Goal: Task Accomplishment & Management: Use online tool/utility

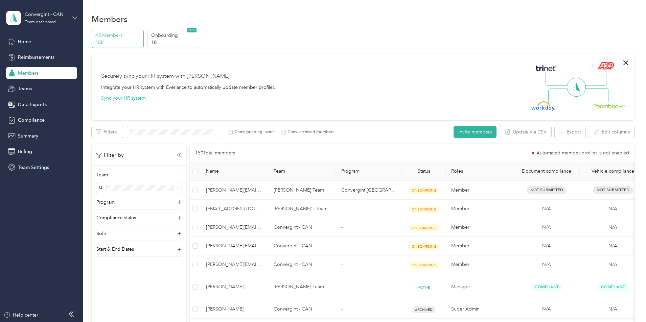
click at [276, 33] on div "All Members 150 Onboarding 18 NEW" at bounding box center [363, 39] width 543 height 19
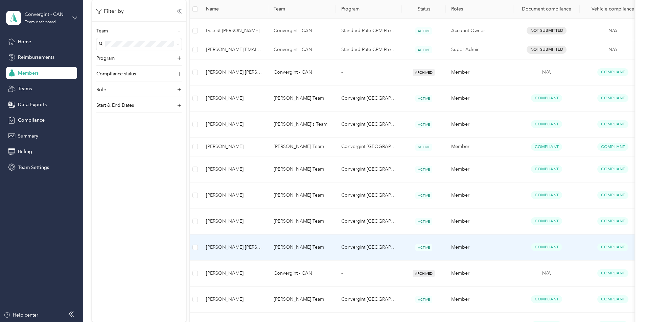
scroll to position [432, 0]
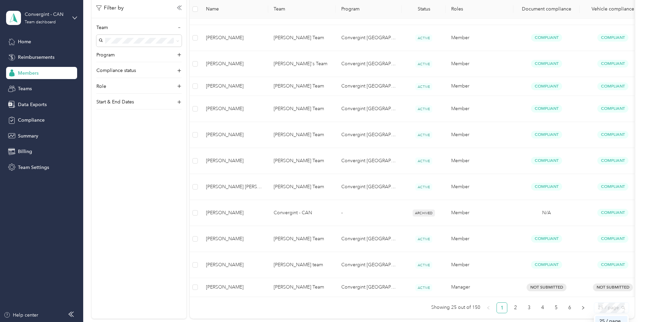
click at [320, 303] on span "25 / page" at bounding box center [611, 308] width 27 height 10
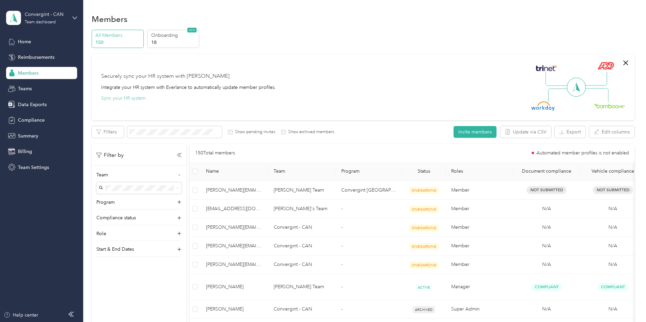
click at [146, 100] on button "Sync your HR system" at bounding box center [123, 98] width 45 height 7
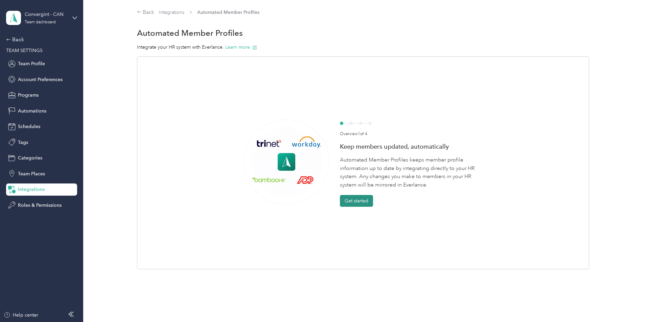
click at [320, 203] on button "Get started" at bounding box center [356, 201] width 33 height 12
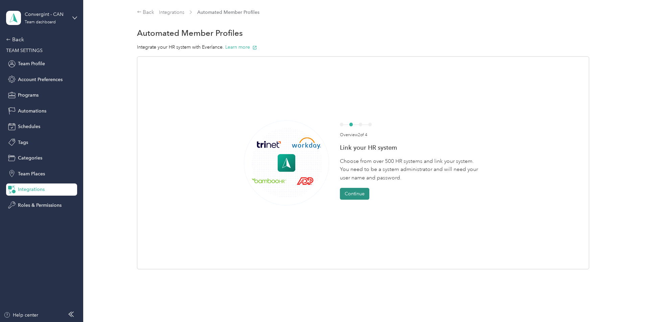
click at [320, 193] on button "Continue" at bounding box center [354, 194] width 29 height 12
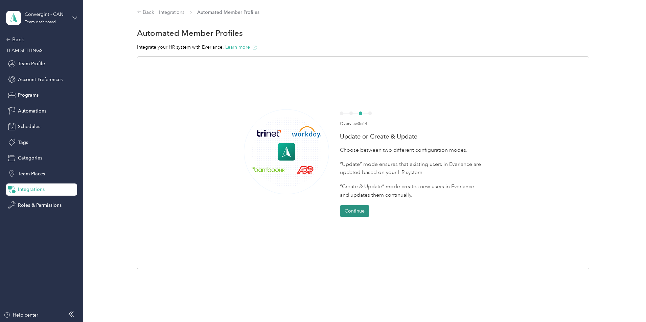
click at [320, 209] on button "Continue" at bounding box center [354, 211] width 29 height 12
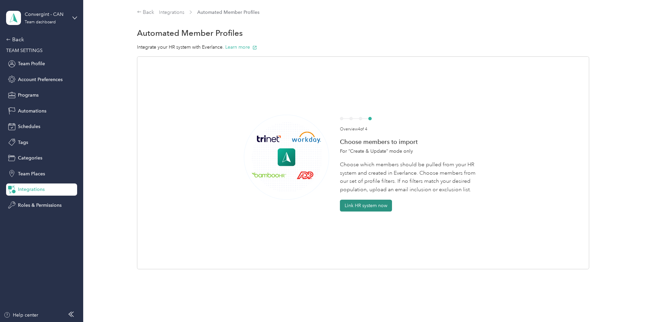
click at [320, 209] on button "Link HR system now" at bounding box center [366, 206] width 52 height 12
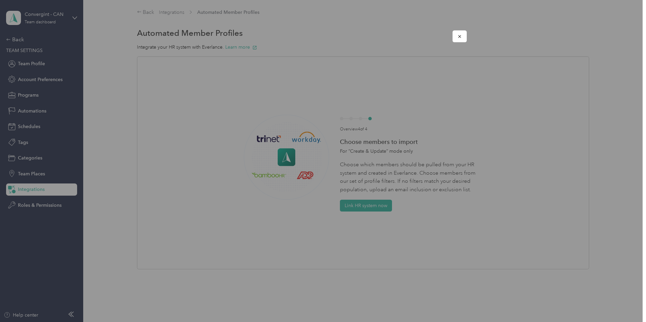
click at [320, 107] on div at bounding box center [485, 137] width 325 height 256
click at [320, 38] on icon "button" at bounding box center [459, 36] width 5 height 5
